Goal: Task Accomplishment & Management: Use online tool/utility

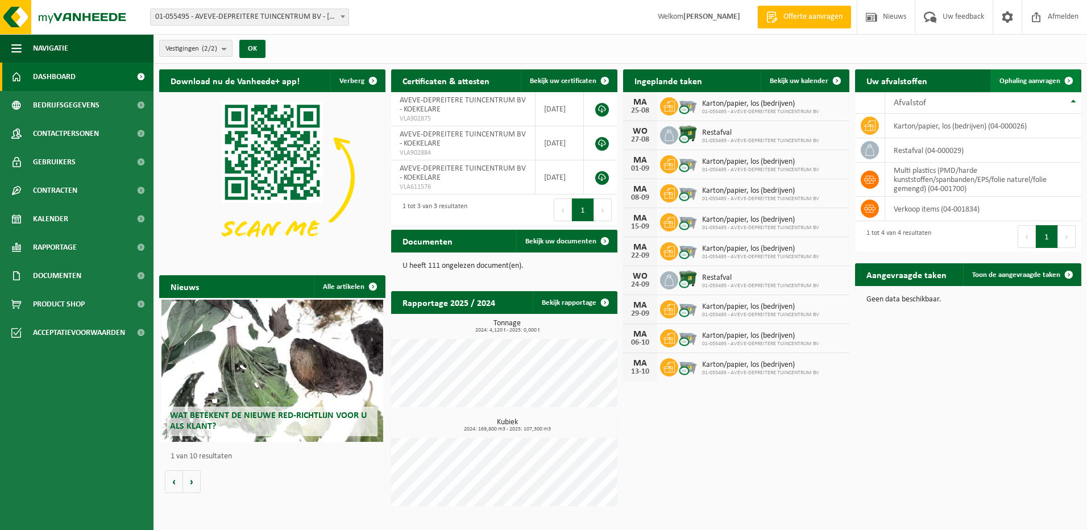
click at [1051, 77] on span "Ophaling aanvragen" at bounding box center [1030, 80] width 61 height 7
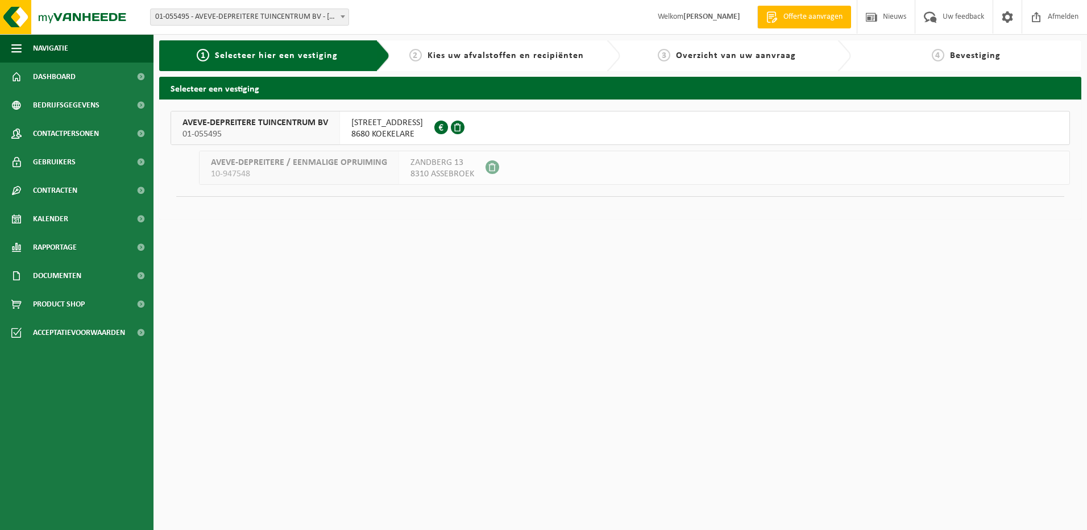
click at [322, 135] on span "01-055495" at bounding box center [256, 134] width 146 height 11
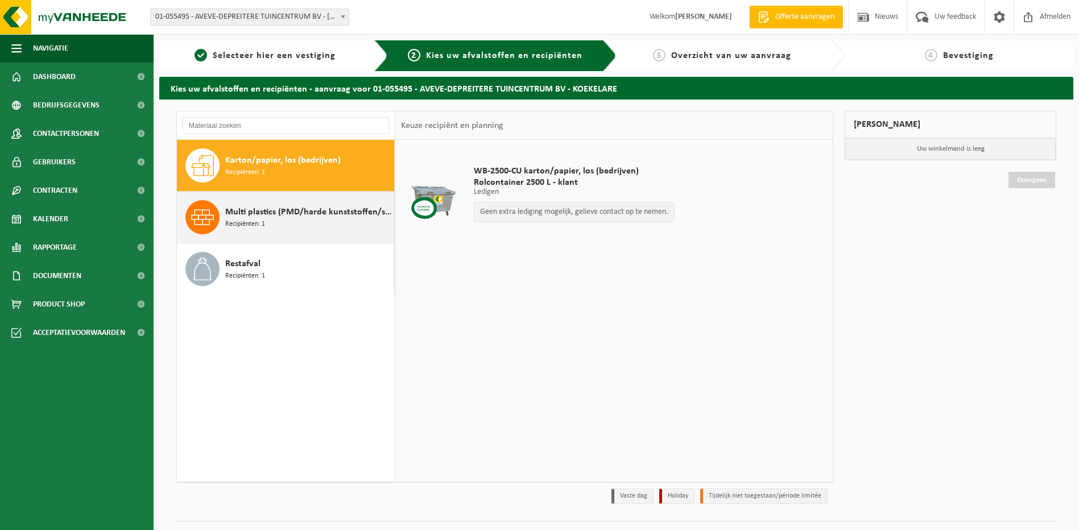
click at [284, 225] on div "Multi plastics (PMD/harde kunststoffen/spanbanden/EPS/folie naturel/folie gemen…" at bounding box center [308, 217] width 166 height 34
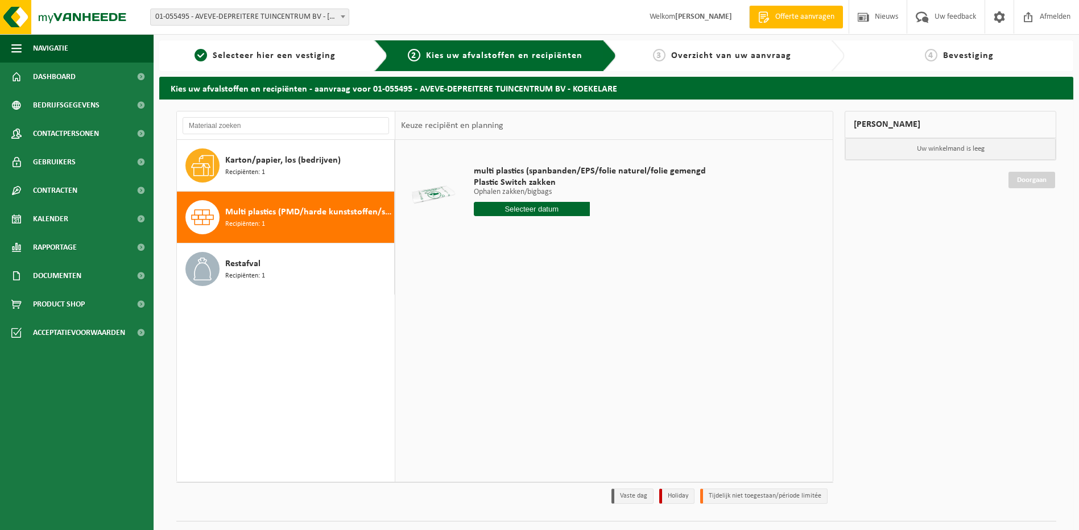
click at [534, 208] on input "text" at bounding box center [532, 209] width 116 height 14
click at [605, 237] on icon at bounding box center [603, 235] width 18 height 18
click at [518, 271] on div "3" at bounding box center [524, 273] width 20 height 18
type input "Van [DATE]"
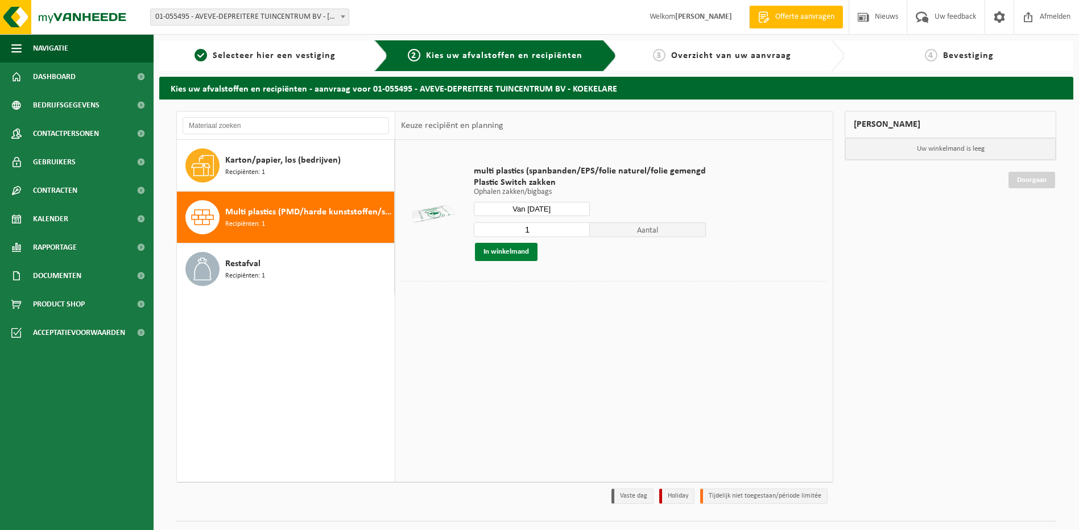
click at [502, 248] on button "In winkelmand" at bounding box center [506, 252] width 63 height 18
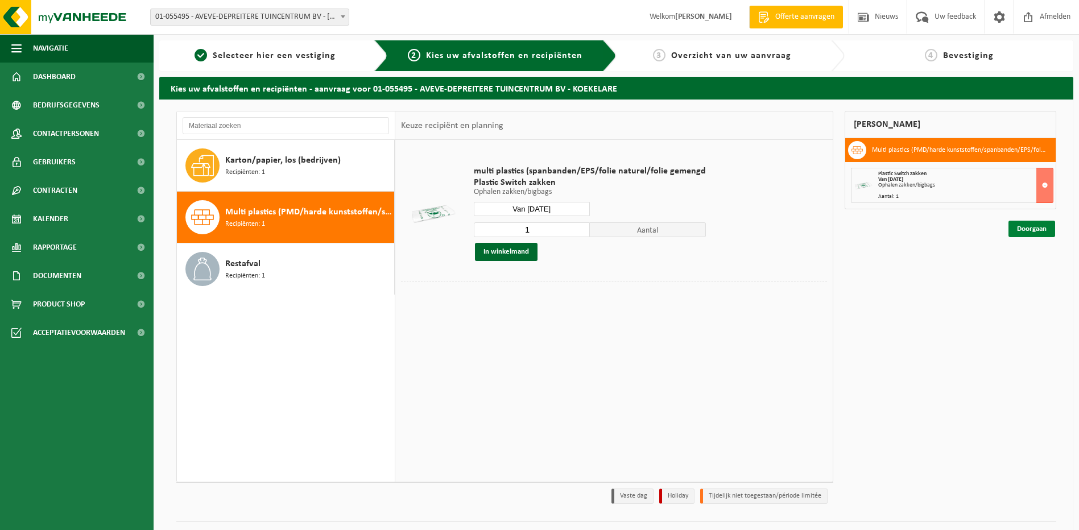
click at [1047, 225] on link "Doorgaan" at bounding box center [1031, 229] width 47 height 16
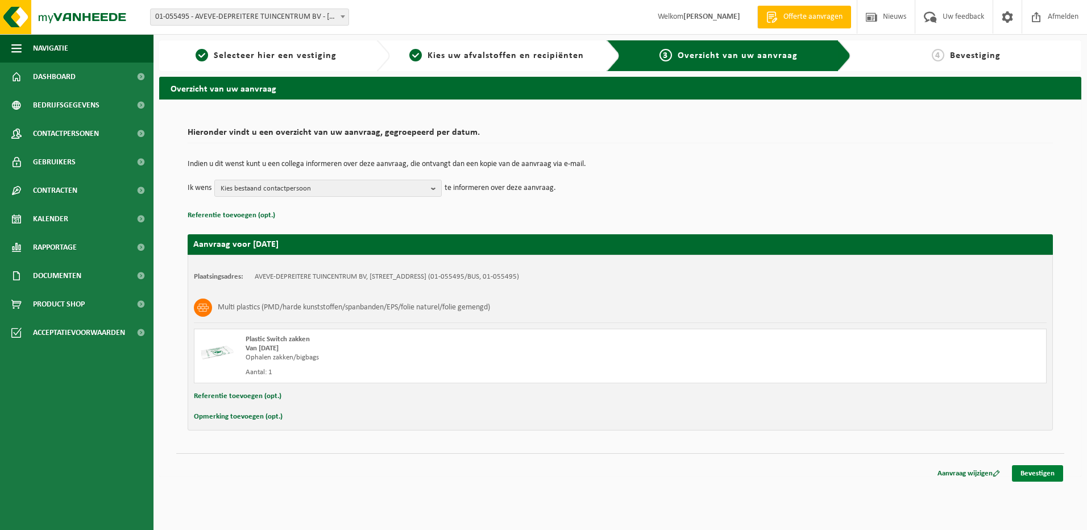
click at [1030, 471] on link "Bevestigen" at bounding box center [1037, 473] width 51 height 16
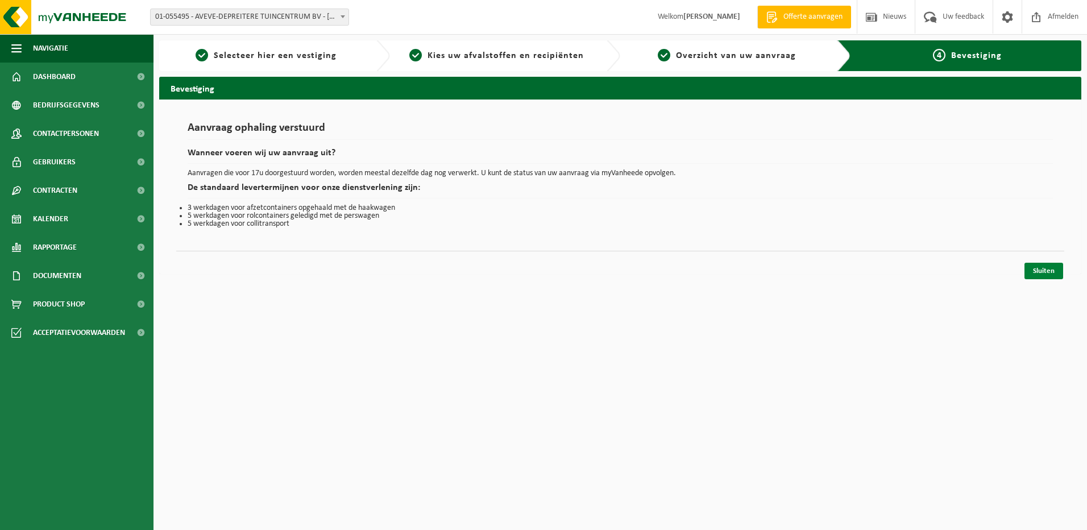
click at [1047, 271] on link "Sluiten" at bounding box center [1044, 271] width 39 height 16
